Goal: Task Accomplishment & Management: Use online tool/utility

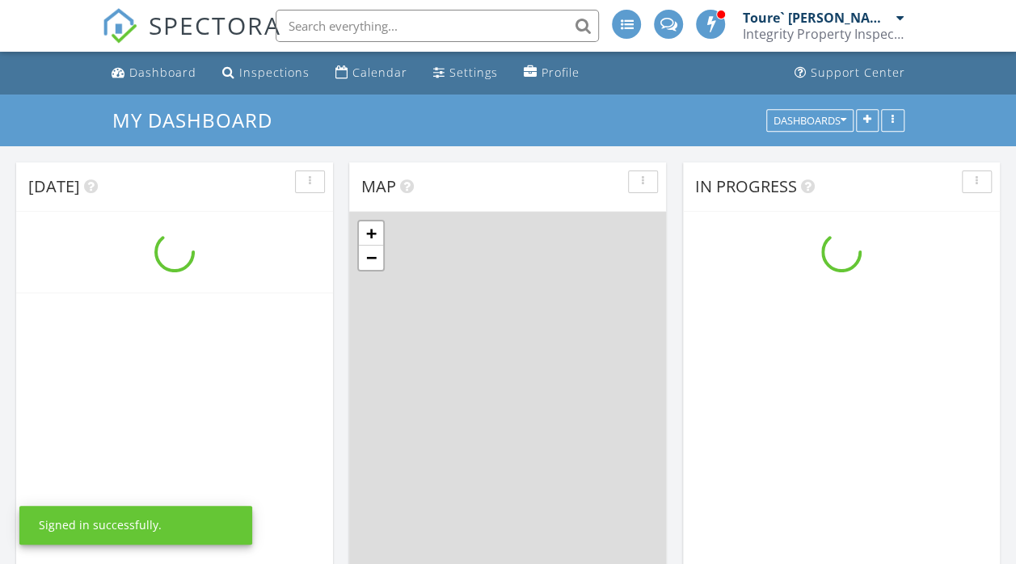
scroll to position [1334, 1040]
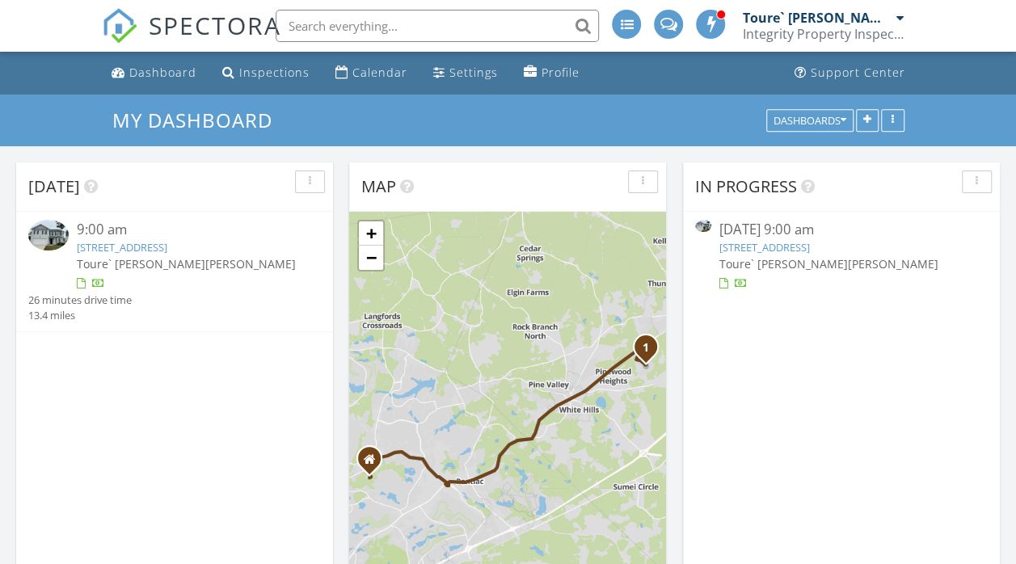
click at [167, 247] on link "[STREET_ADDRESS]" at bounding box center [122, 247] width 91 height 15
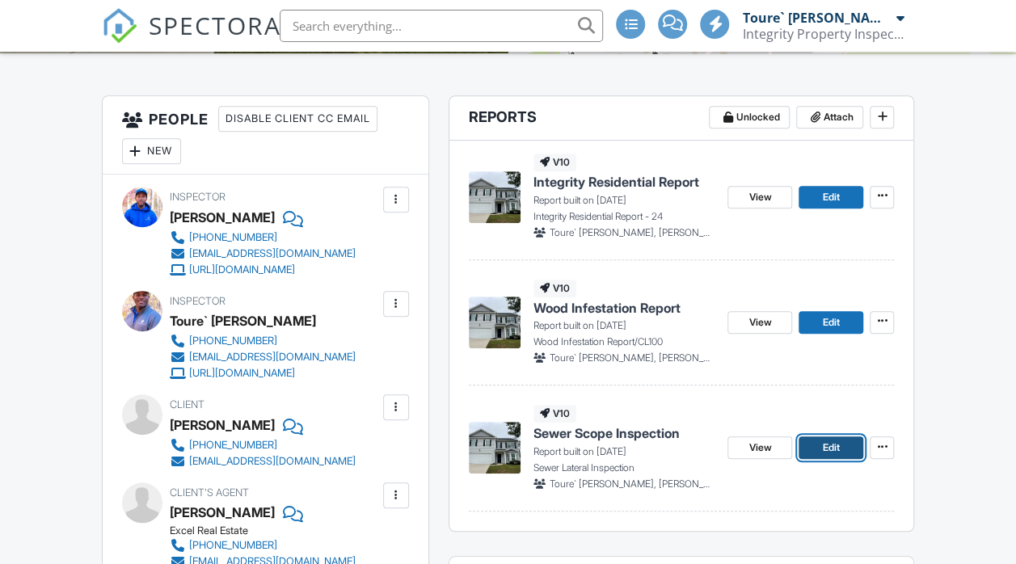
click at [820, 448] on link "Edit" at bounding box center [831, 448] width 65 height 23
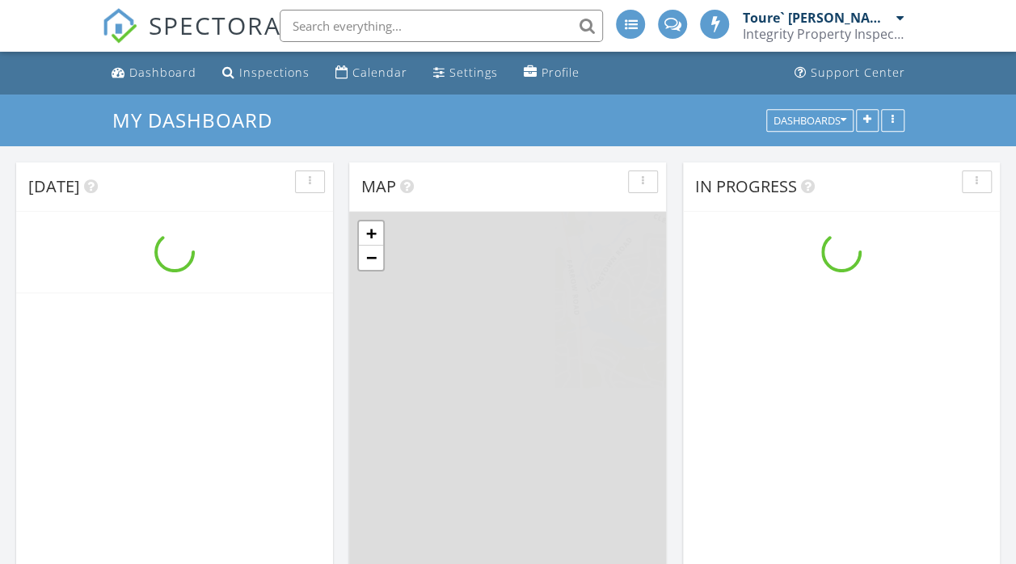
scroll to position [1334, 1040]
